Goal: Task Accomplishment & Management: Manage account settings

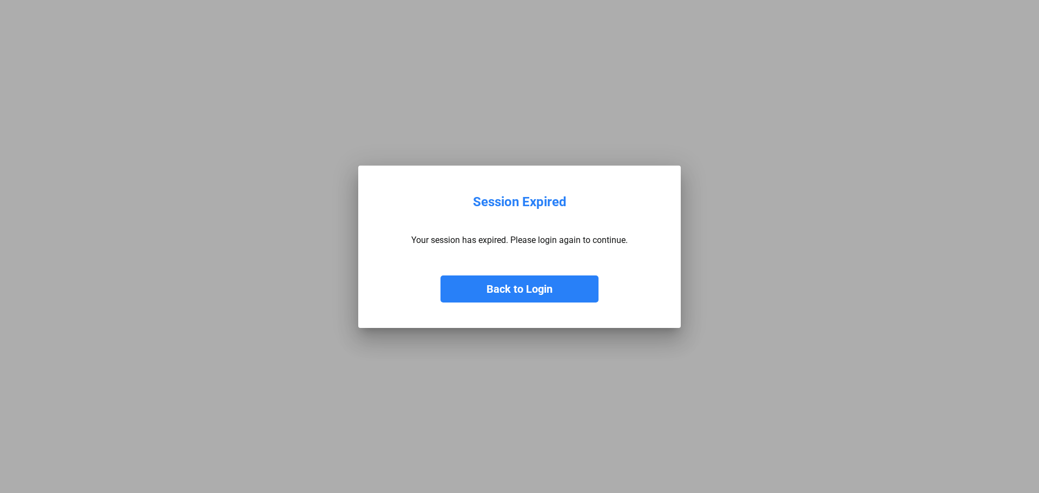
click at [576, 263] on div "Back to Login" at bounding box center [519, 278] width 216 height 49
click at [544, 274] on div "Back to Login" at bounding box center [519, 278] width 216 height 49
click at [524, 289] on button "Back to Login" at bounding box center [519, 288] width 158 height 27
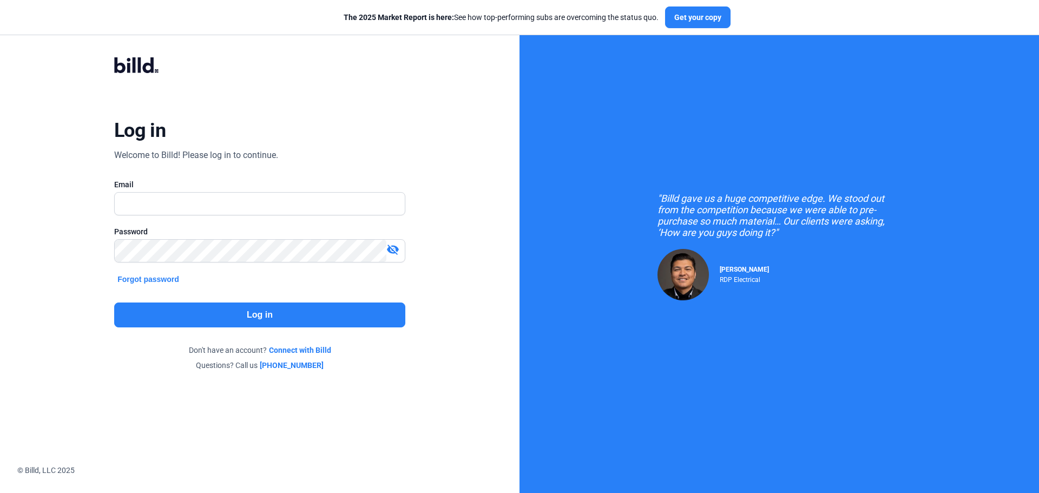
drag, startPoint x: 286, startPoint y: 187, endPoint x: 285, endPoint y: 197, distance: 9.8
click at [285, 195] on div "Email" at bounding box center [259, 202] width 291 height 47
click at [283, 199] on input "text" at bounding box center [260, 204] width 290 height 22
type input "[PERSON_NAME][EMAIL_ADDRESS][DOMAIN_NAME]"
click at [259, 318] on button "Log in" at bounding box center [259, 314] width 291 height 25
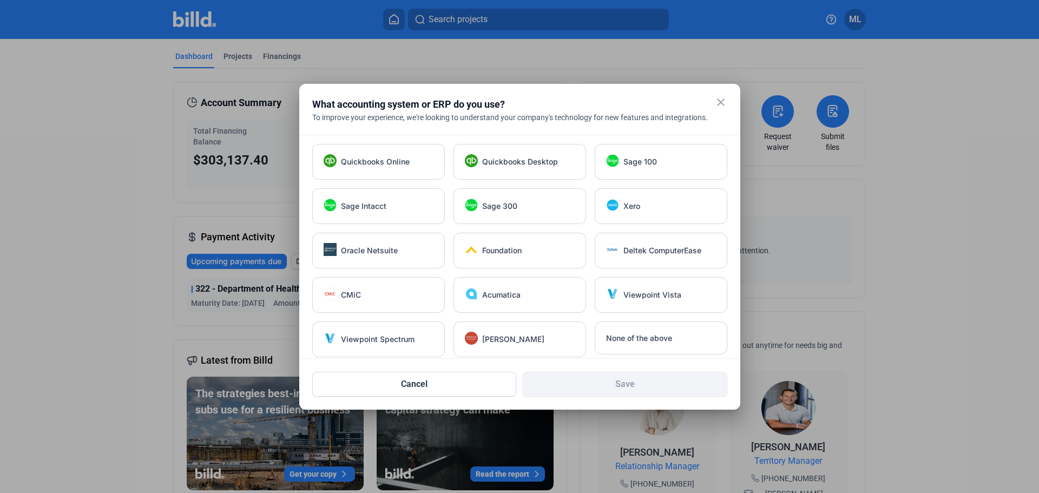
click at [719, 104] on mat-icon "close" at bounding box center [720, 102] width 13 height 13
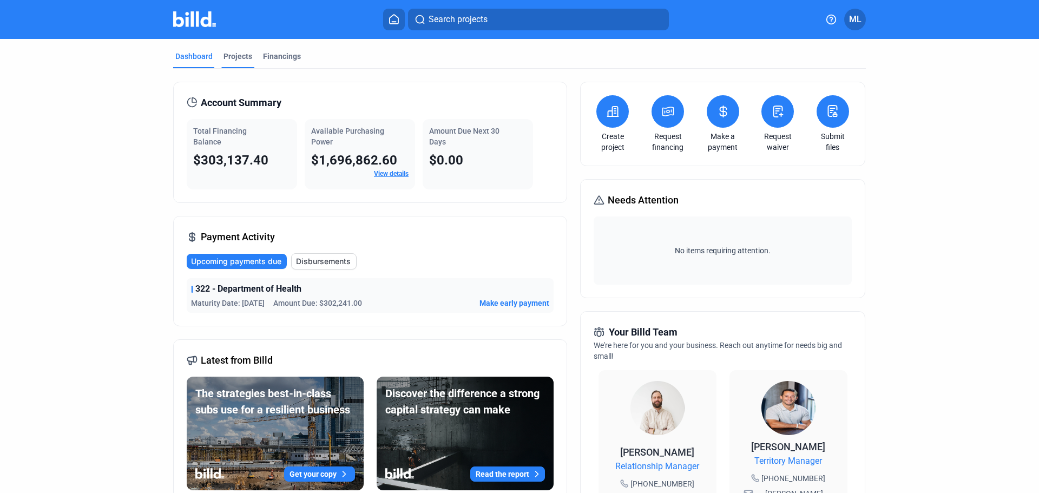
click at [238, 57] on div "Projects" at bounding box center [237, 56] width 29 height 11
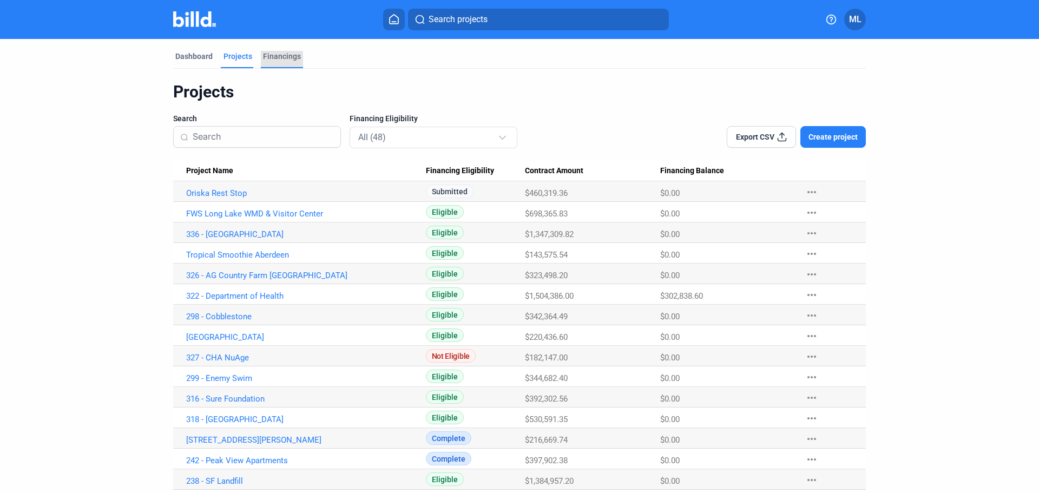
click at [276, 52] on div "Financings" at bounding box center [282, 56] width 38 height 11
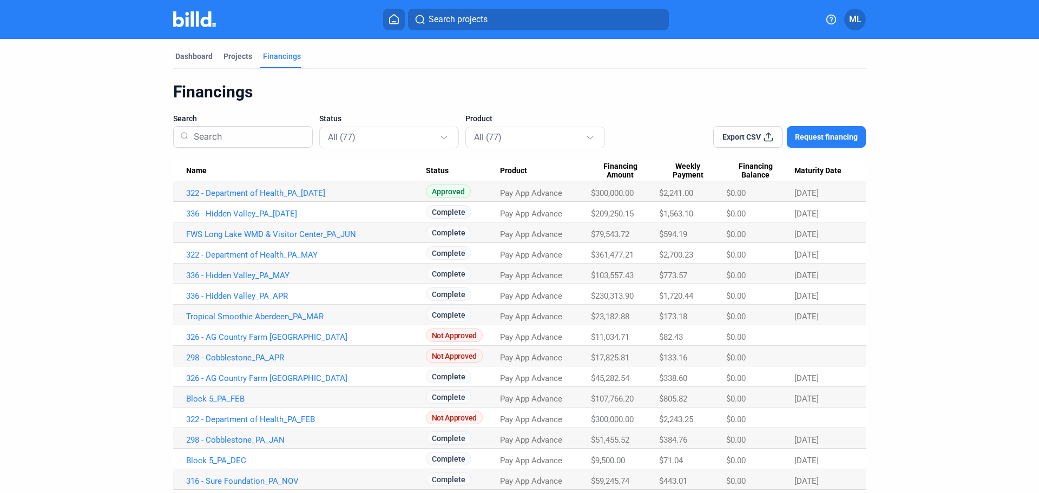
click at [433, 85] on div "Financings" at bounding box center [519, 92] width 692 height 21
click at [247, 191] on link "322 - Department of Health_PA_[DATE]" at bounding box center [306, 193] width 240 height 10
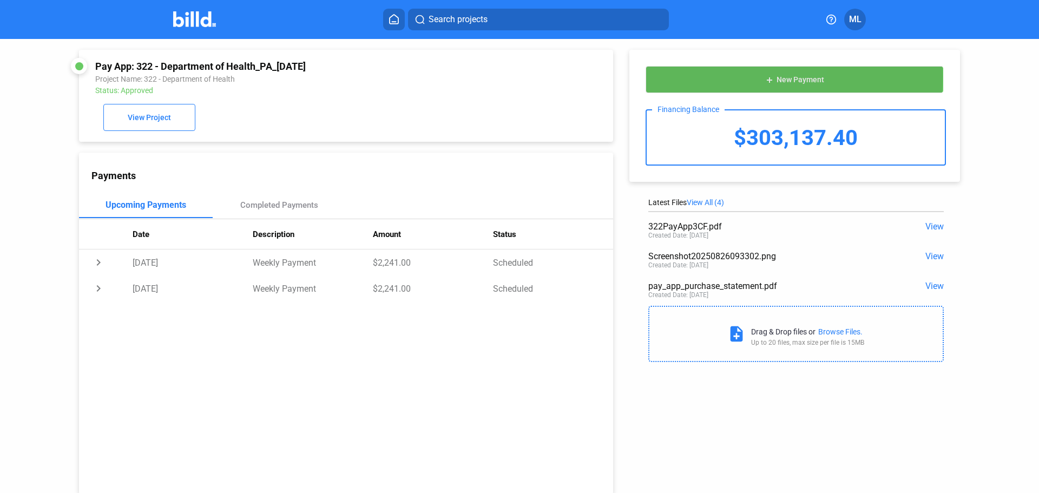
click at [744, 77] on button "add New Payment" at bounding box center [794, 79] width 298 height 27
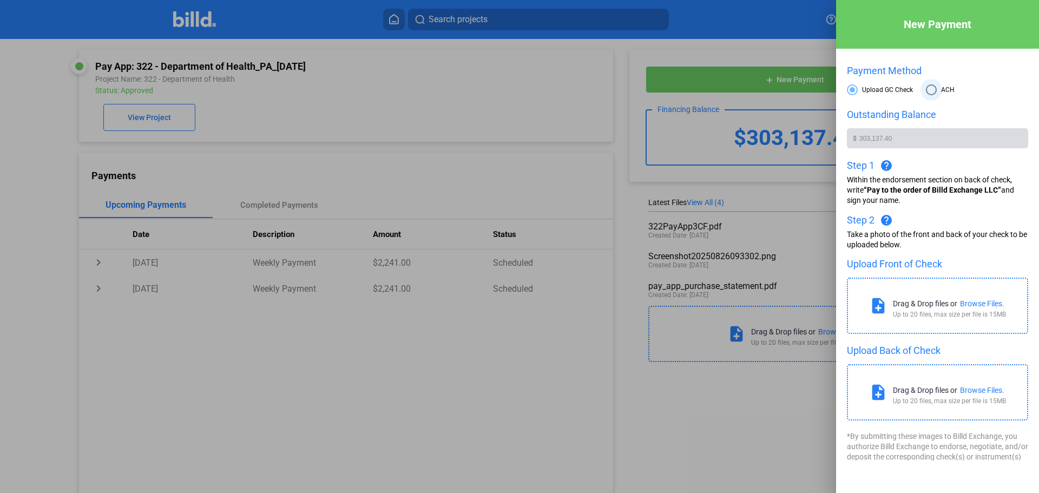
click at [942, 91] on span "ACH" at bounding box center [945, 89] width 18 height 9
click at [936, 91] on input "ACH" at bounding box center [931, 89] width 11 height 11
radio input "true"
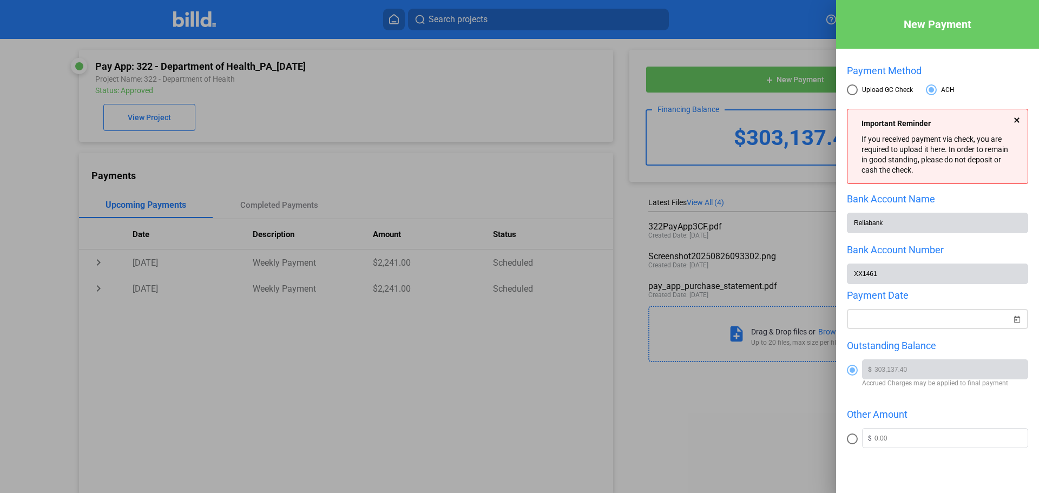
click at [910, 320] on div "New Payment Payment Method Upload GC Check ACH Important Reminder If you receiv…" at bounding box center [519, 246] width 1039 height 493
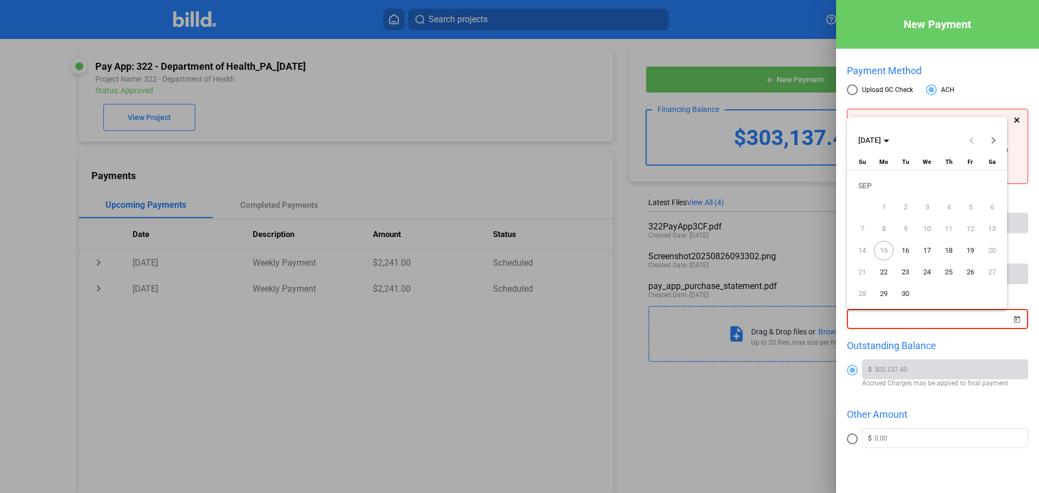
click at [906, 252] on span "16" at bounding box center [904, 250] width 19 height 19
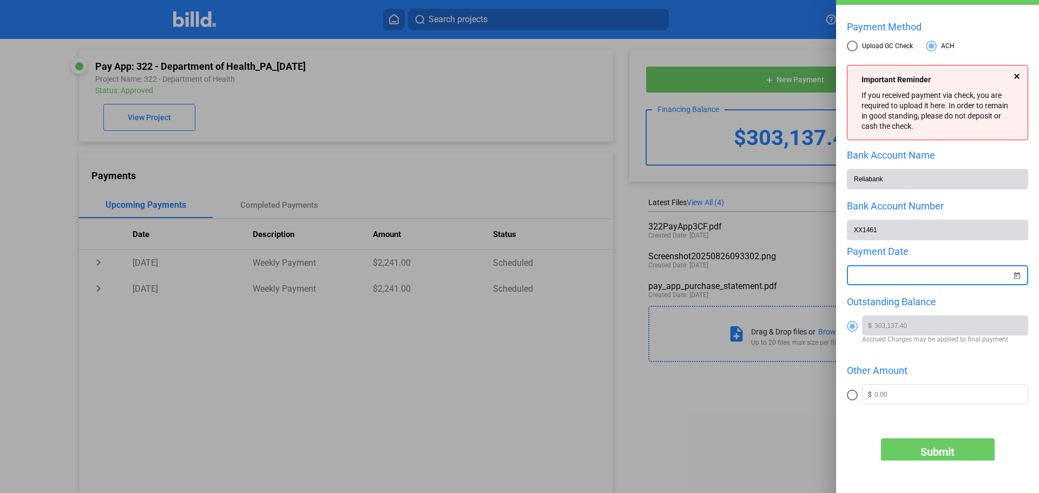
scroll to position [85, 0]
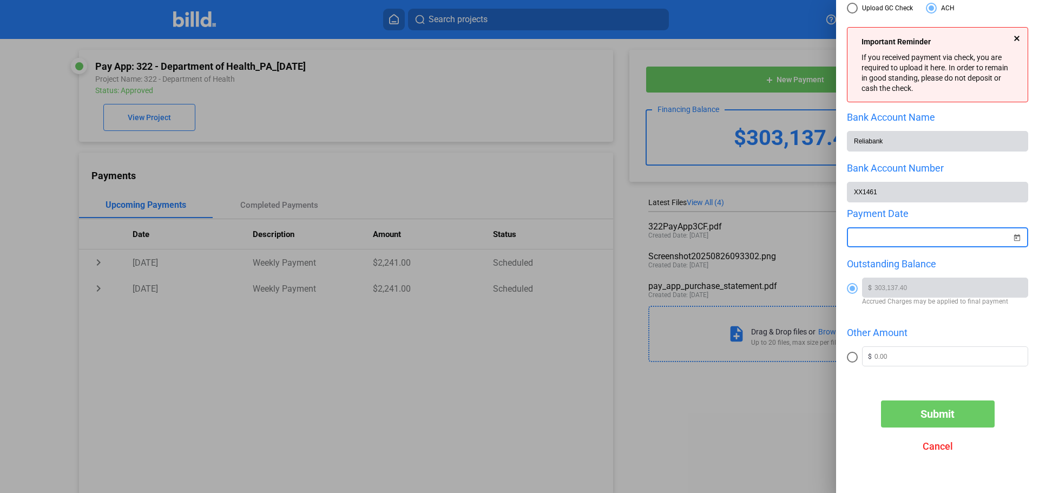
click at [928, 406] on button "Submit" at bounding box center [938, 413] width 114 height 27
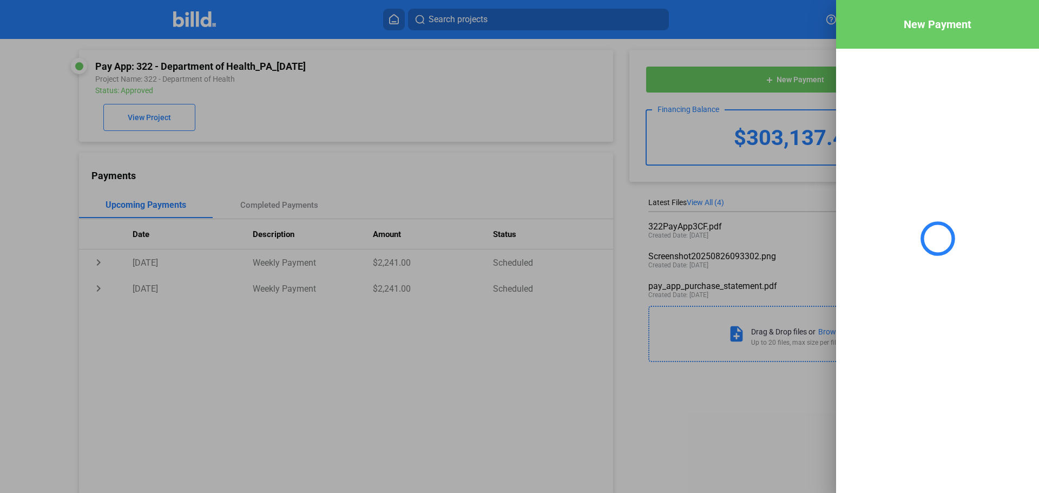
scroll to position [0, 0]
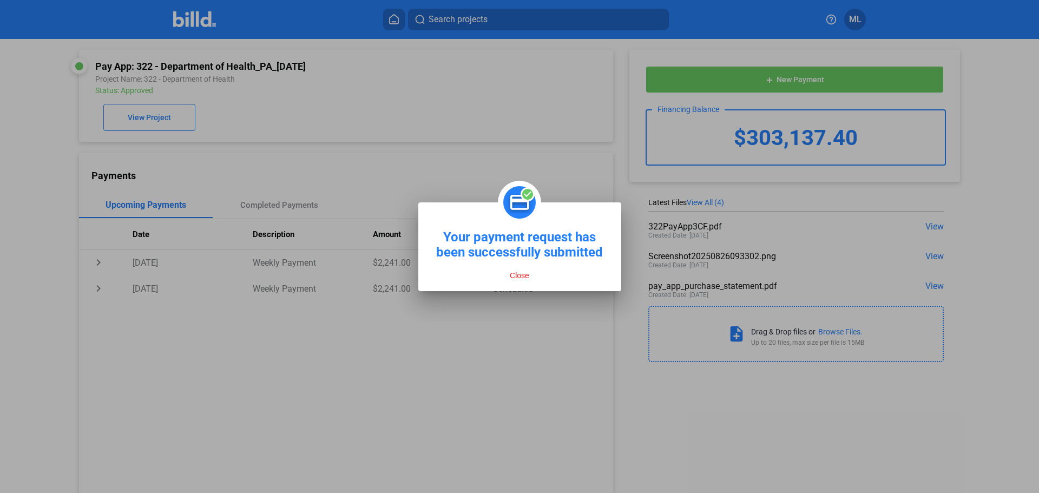
click at [525, 277] on button "Close" at bounding box center [519, 275] width 26 height 10
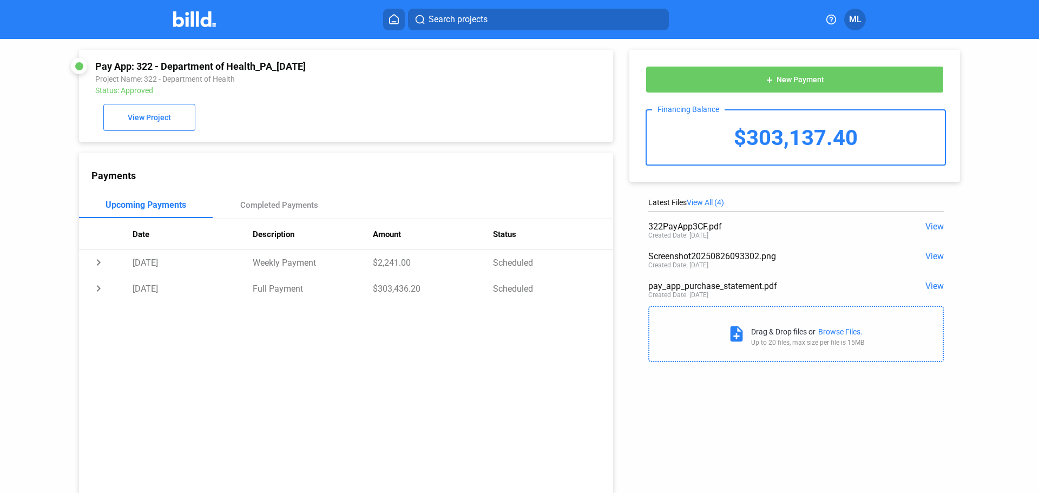
click at [398, 17] on icon at bounding box center [393, 19] width 11 height 10
